Goal: Check status: Check status

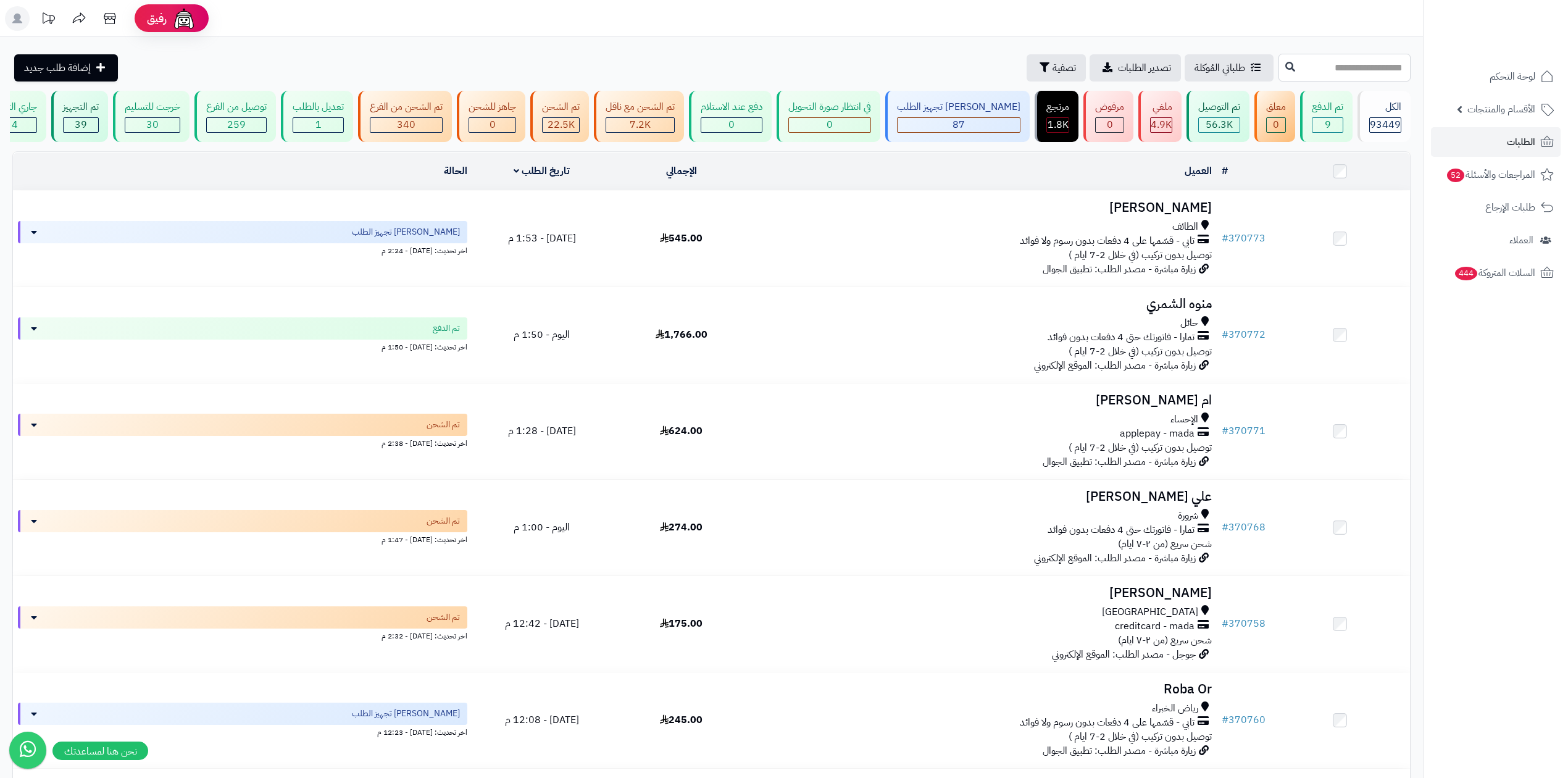
click at [1279, 65] on input "text" at bounding box center [1345, 67] width 132 height 27
paste input "******"
type input "******"
click at [1280, 70] on button at bounding box center [1290, 66] width 19 height 24
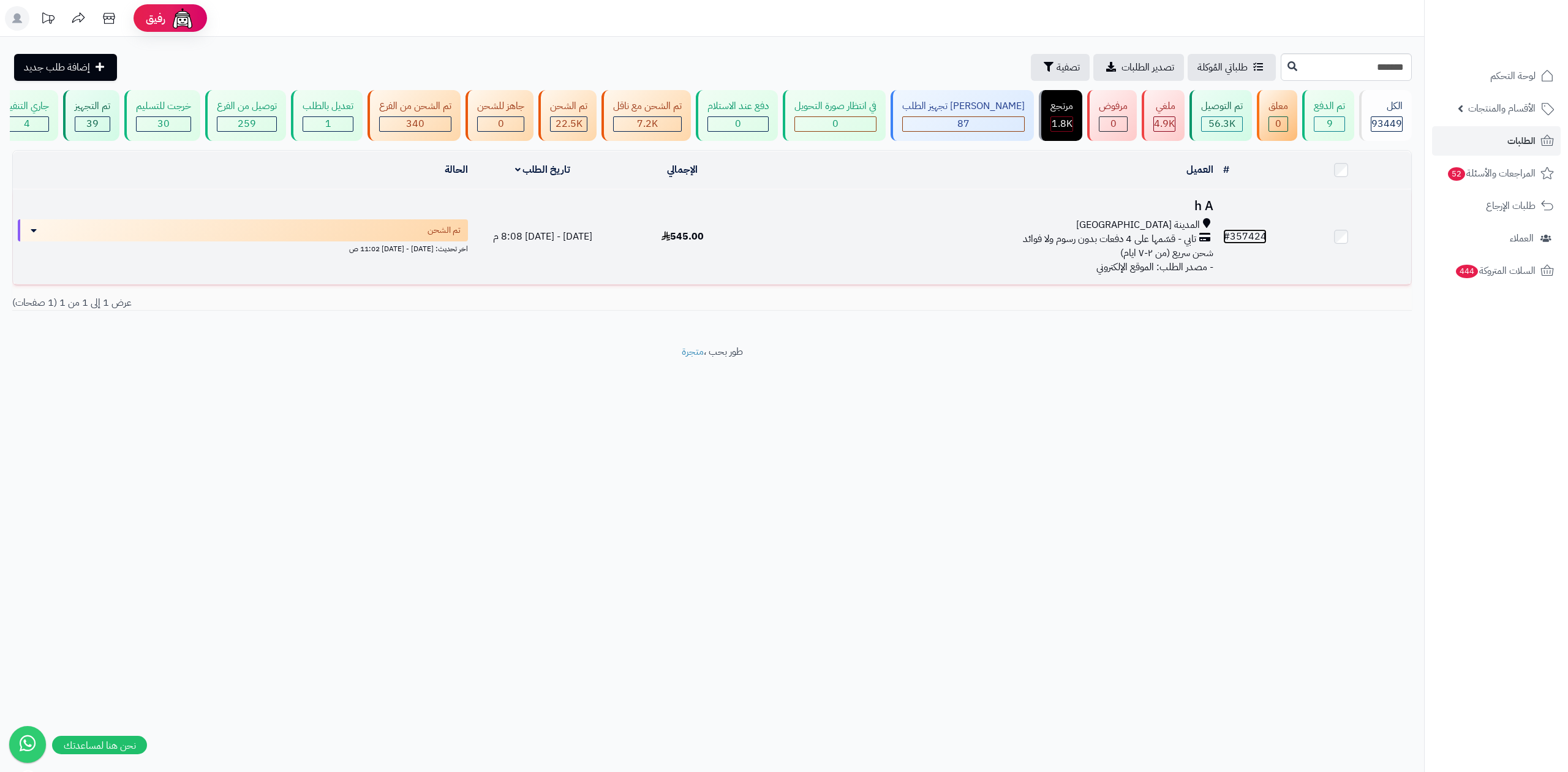
click at [1235, 237] on link "# 357424" at bounding box center [1244, 237] width 43 height 15
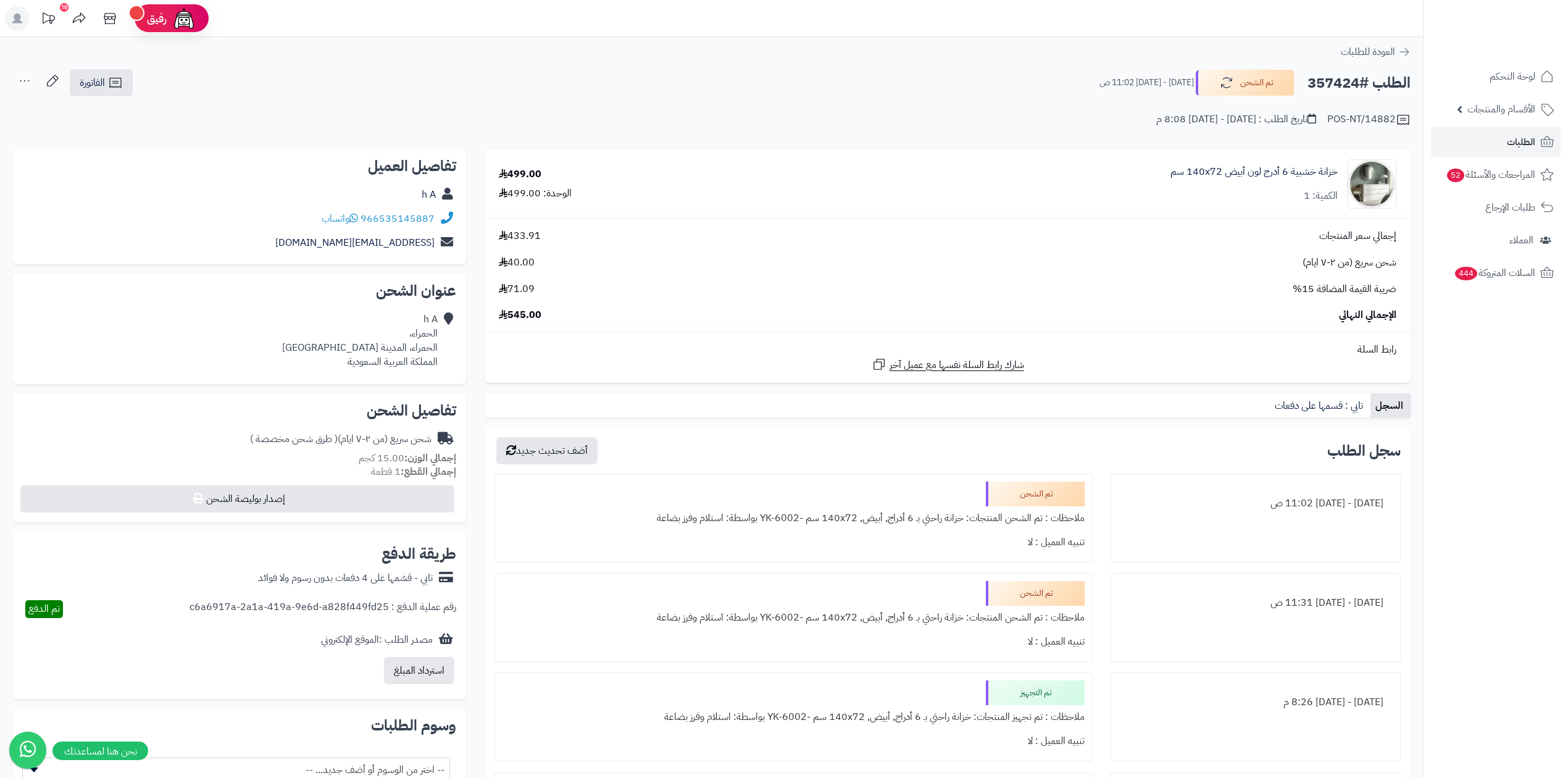
click at [1337, 84] on h2 "الطلب #357424" at bounding box center [1359, 83] width 103 height 25
copy h2 "357424"
drag, startPoint x: 379, startPoint y: 227, endPoint x: 434, endPoint y: 226, distance: 55.0
click at [434, 226] on div "966535145887 واتساب" at bounding box center [239, 219] width 434 height 25
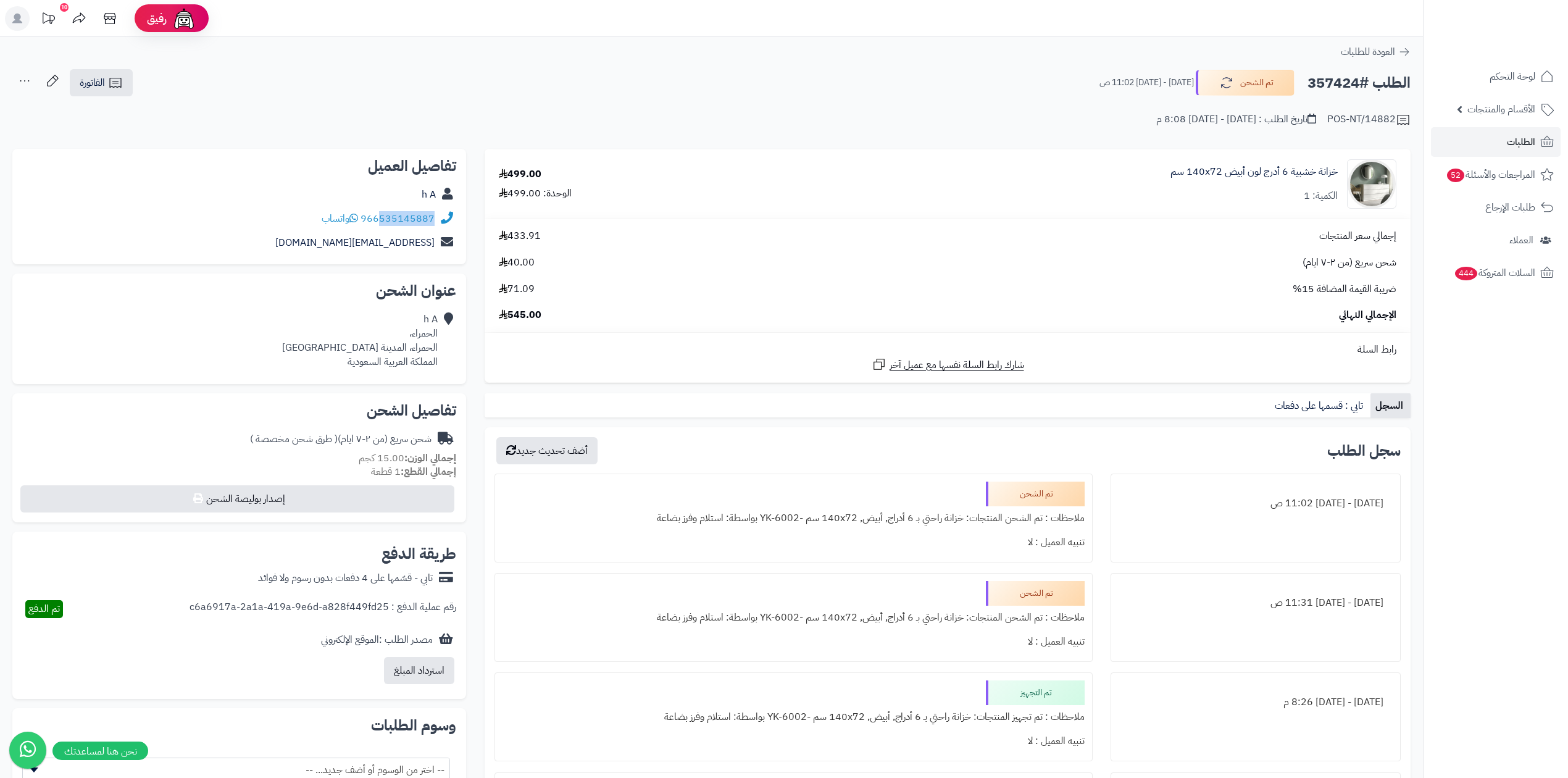
copy link "535145887"
click at [1304, 81] on div "الطلب #357424 تم الشحن [DATE] - [DATE] 11:02 ص" at bounding box center [1249, 82] width 322 height 25
click at [1317, 91] on h2 "الطلب #357424" at bounding box center [1359, 83] width 103 height 25
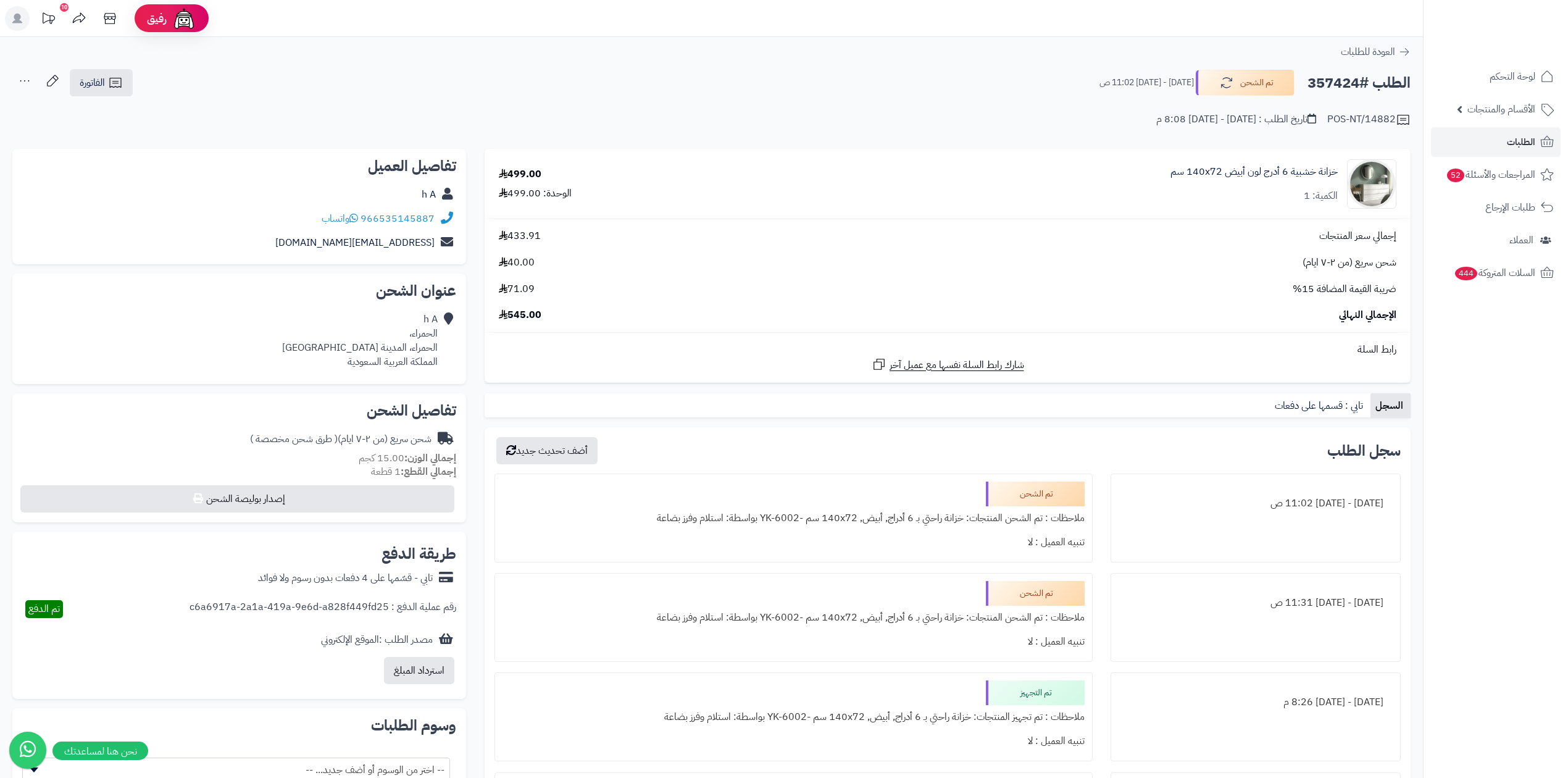
copy h2 "357424"
